Goal: Task Accomplishment & Management: Use online tool/utility

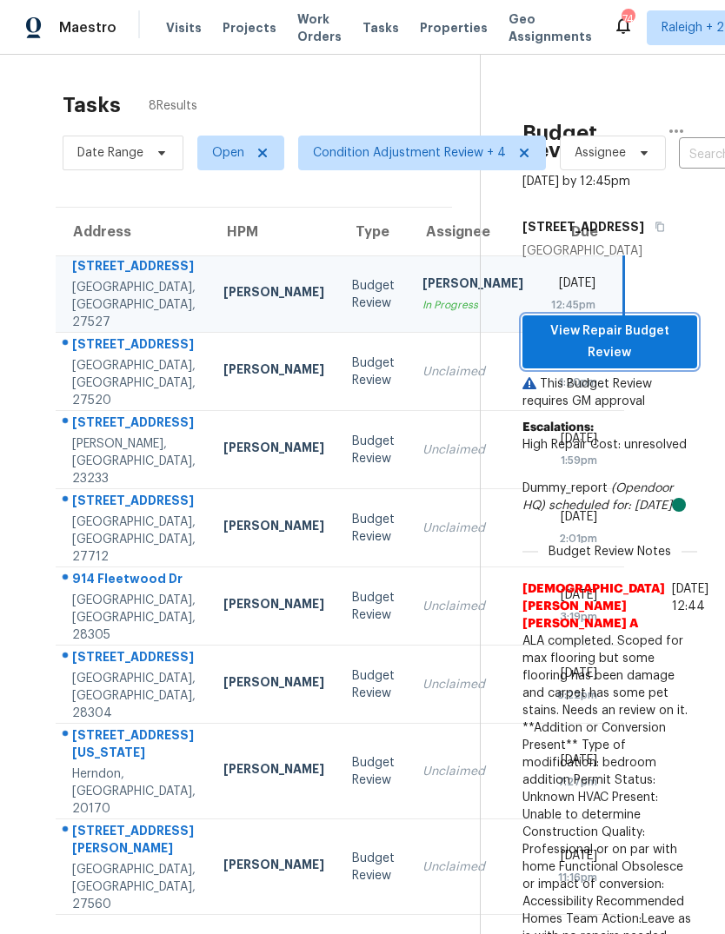
click at [666, 363] on span "View Repair Budget Review" at bounding box center [609, 342] width 147 height 43
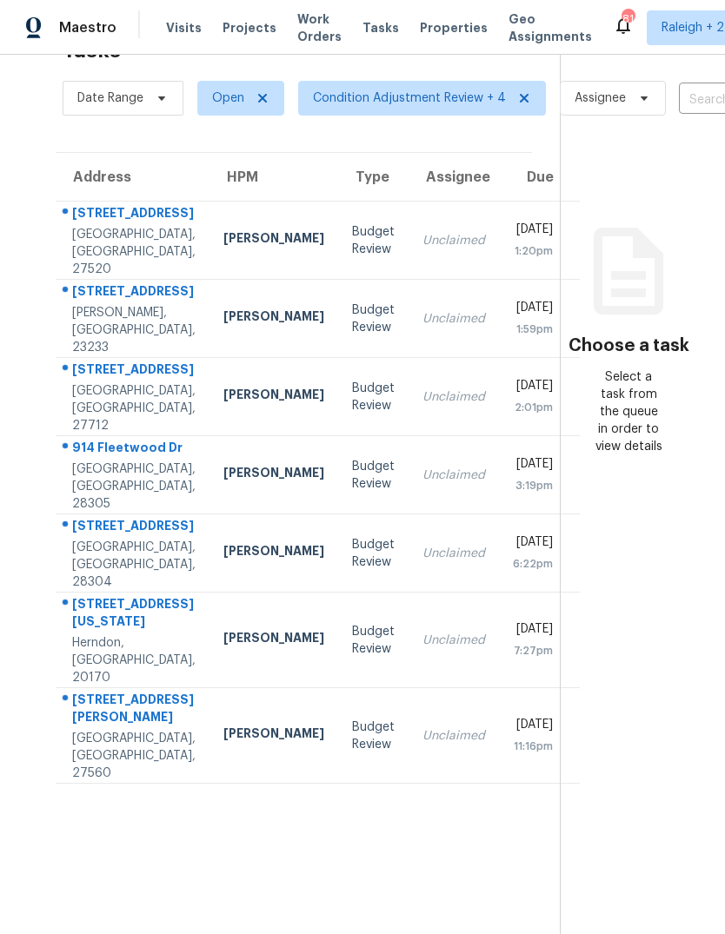
scroll to position [55, 0]
click at [513, 243] on div "[DATE]" at bounding box center [533, 232] width 40 height 22
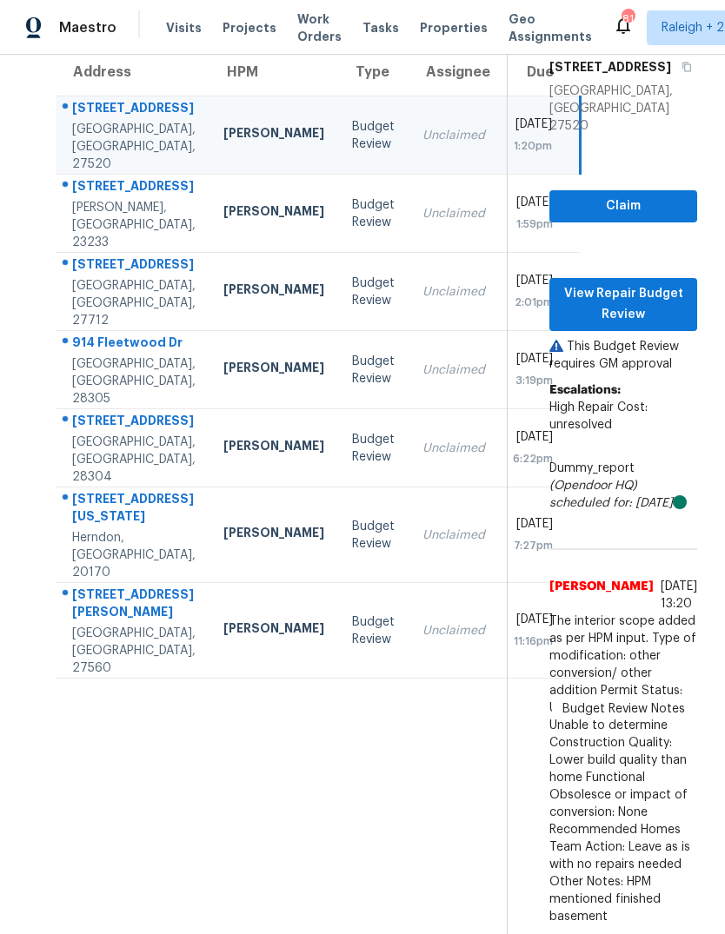
scroll to position [252, -1]
click at [658, 283] on span "View Repair Budget Review" at bounding box center [623, 304] width 120 height 43
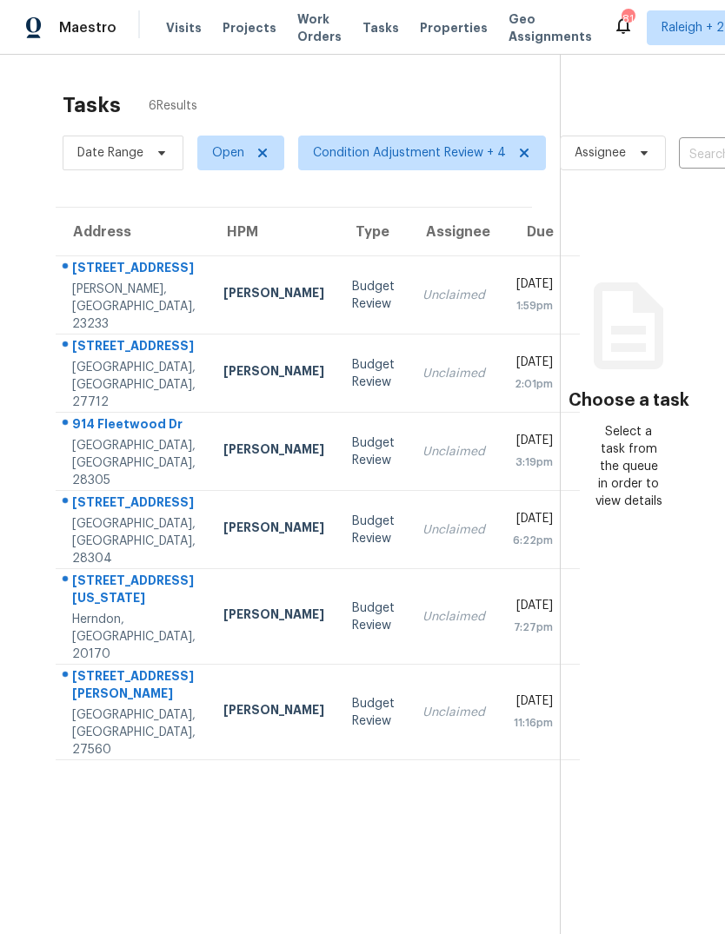
click at [499, 306] on td "Thu, Sep 18th 2025 1:59pm" at bounding box center [539, 295] width 81 height 78
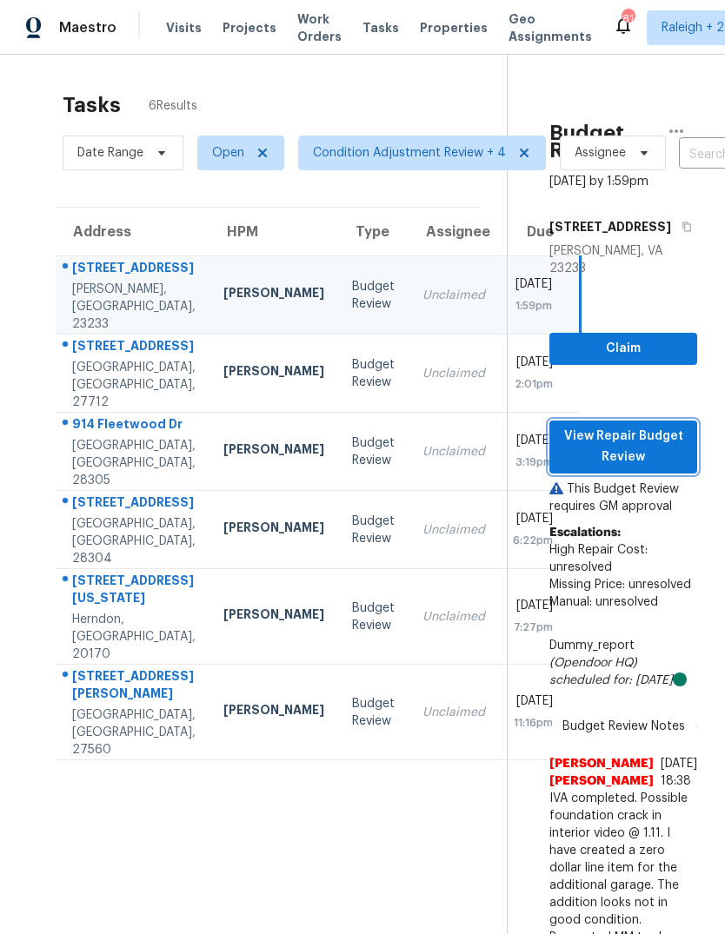
click at [669, 465] on span "View Repair Budget Review" at bounding box center [623, 447] width 120 height 43
